Goal: Transaction & Acquisition: Purchase product/service

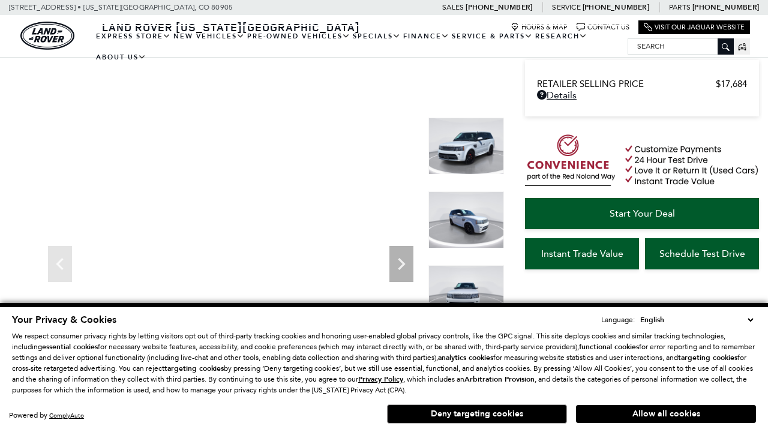
scroll to position [647, 0]
